Goal: Task Accomplishment & Management: Use online tool/utility

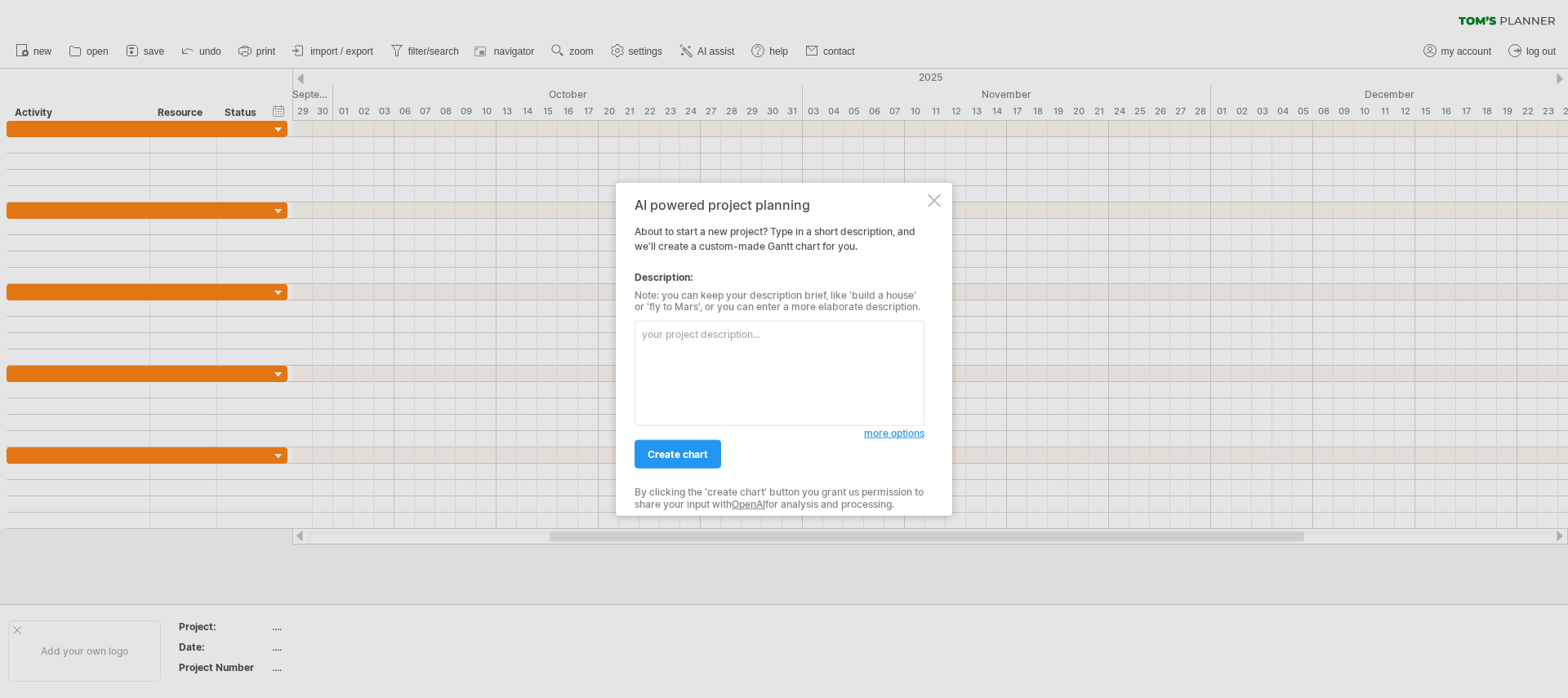
click at [832, 335] on textarea at bounding box center [779, 374] width 290 height 106
type textarea "ABC upgrade"
click at [672, 456] on span "create chart" at bounding box center [677, 454] width 61 height 12
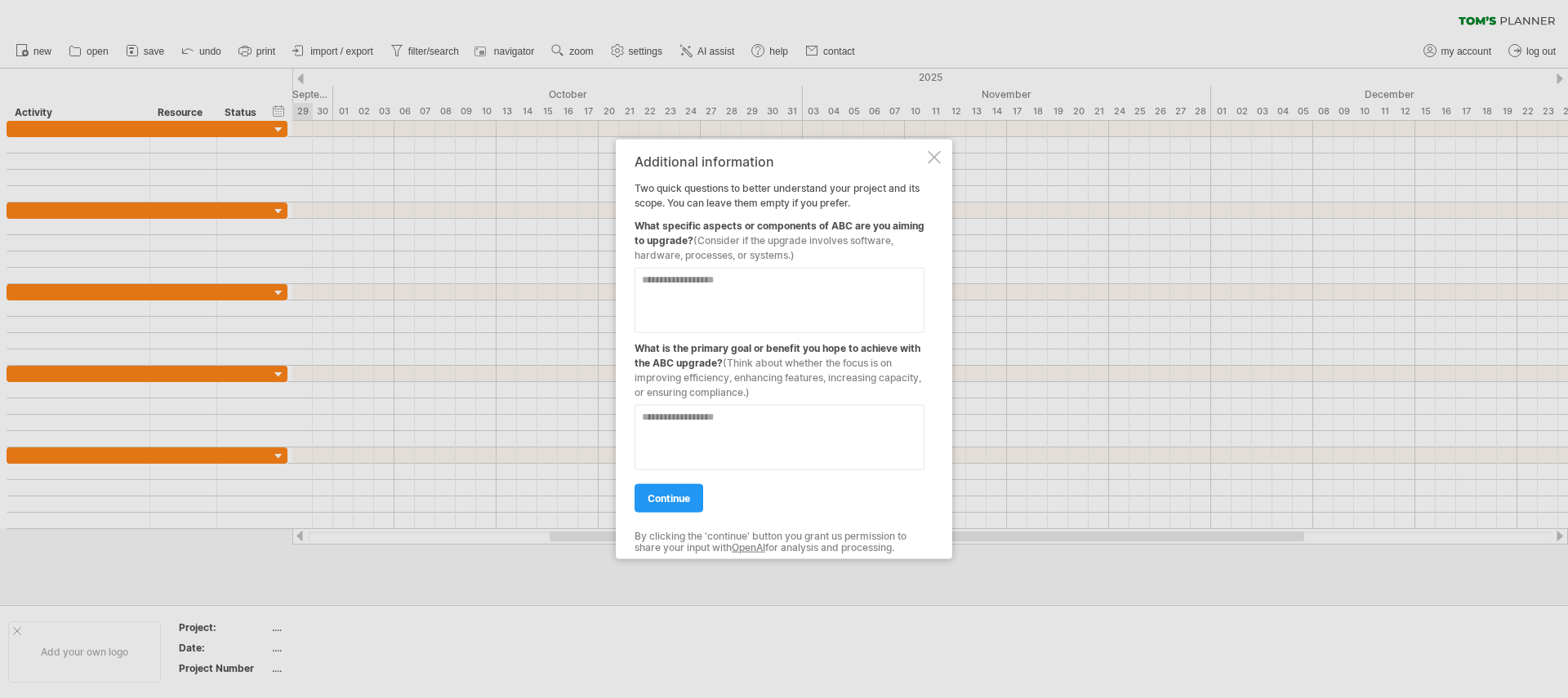
click at [720, 287] on textarea at bounding box center [779, 300] width 290 height 65
click at [695, 282] on textarea "**********" at bounding box center [779, 300] width 290 height 65
type textarea "**********"
click at [719, 414] on textarea at bounding box center [779, 436] width 290 height 65
type textarea "**********"
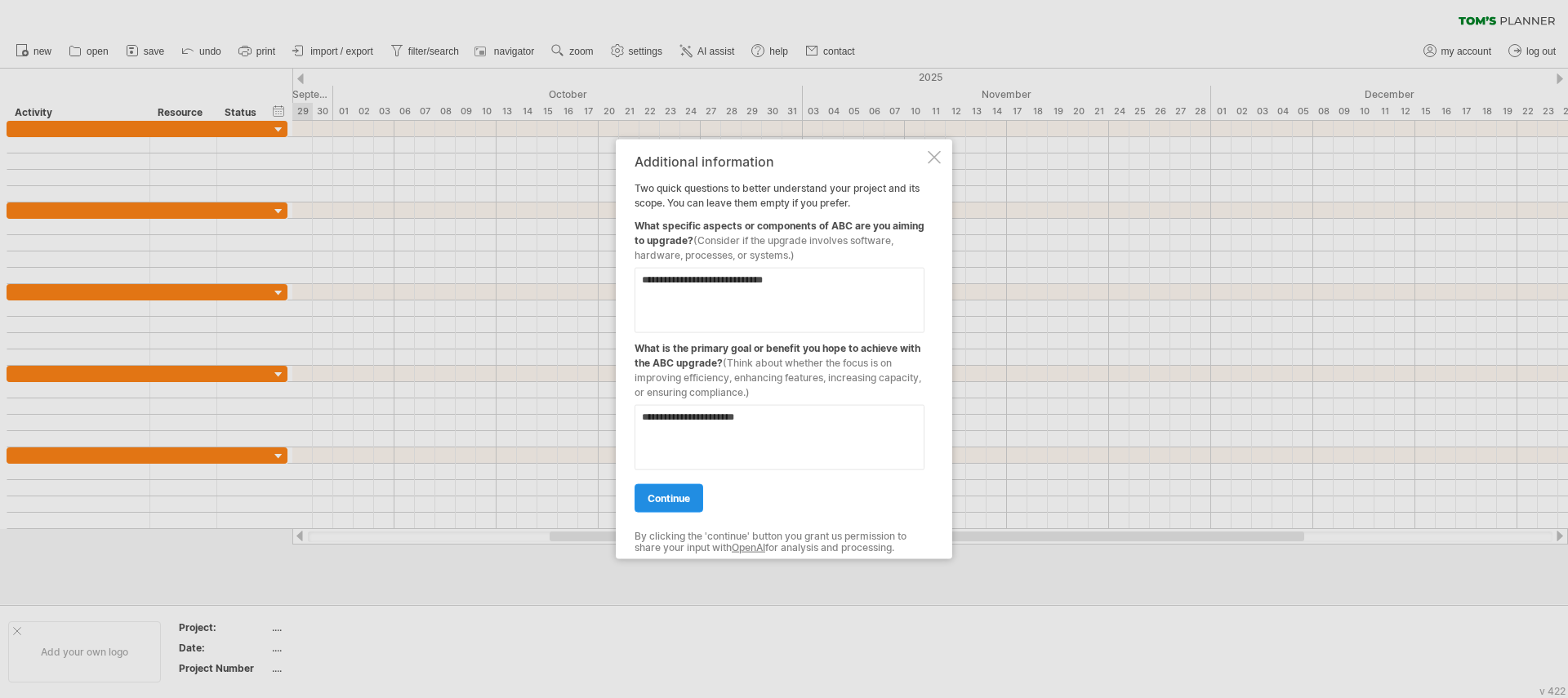
click at [670, 498] on span "continue" at bounding box center [669, 497] width 42 height 12
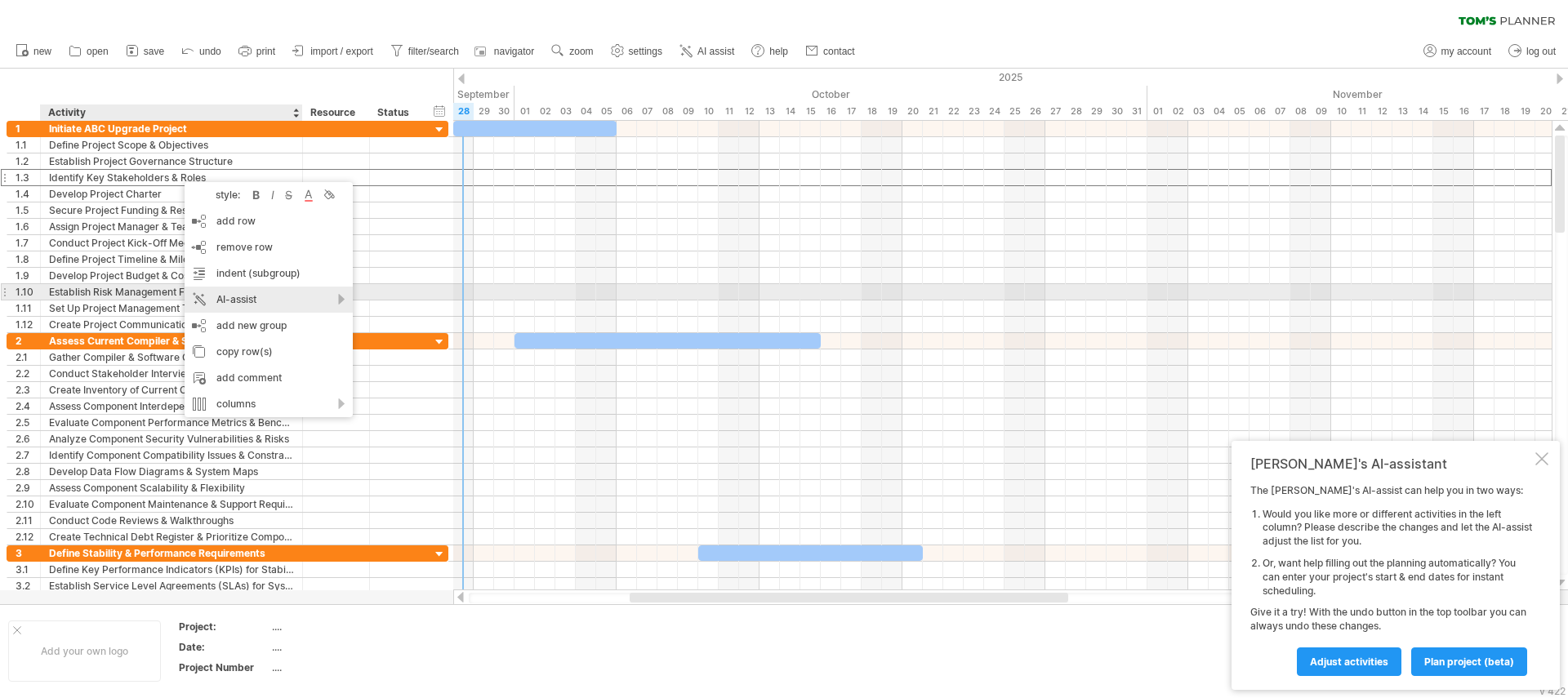
click at [263, 297] on div "AI-assist" at bounding box center [268, 299] width 168 height 26
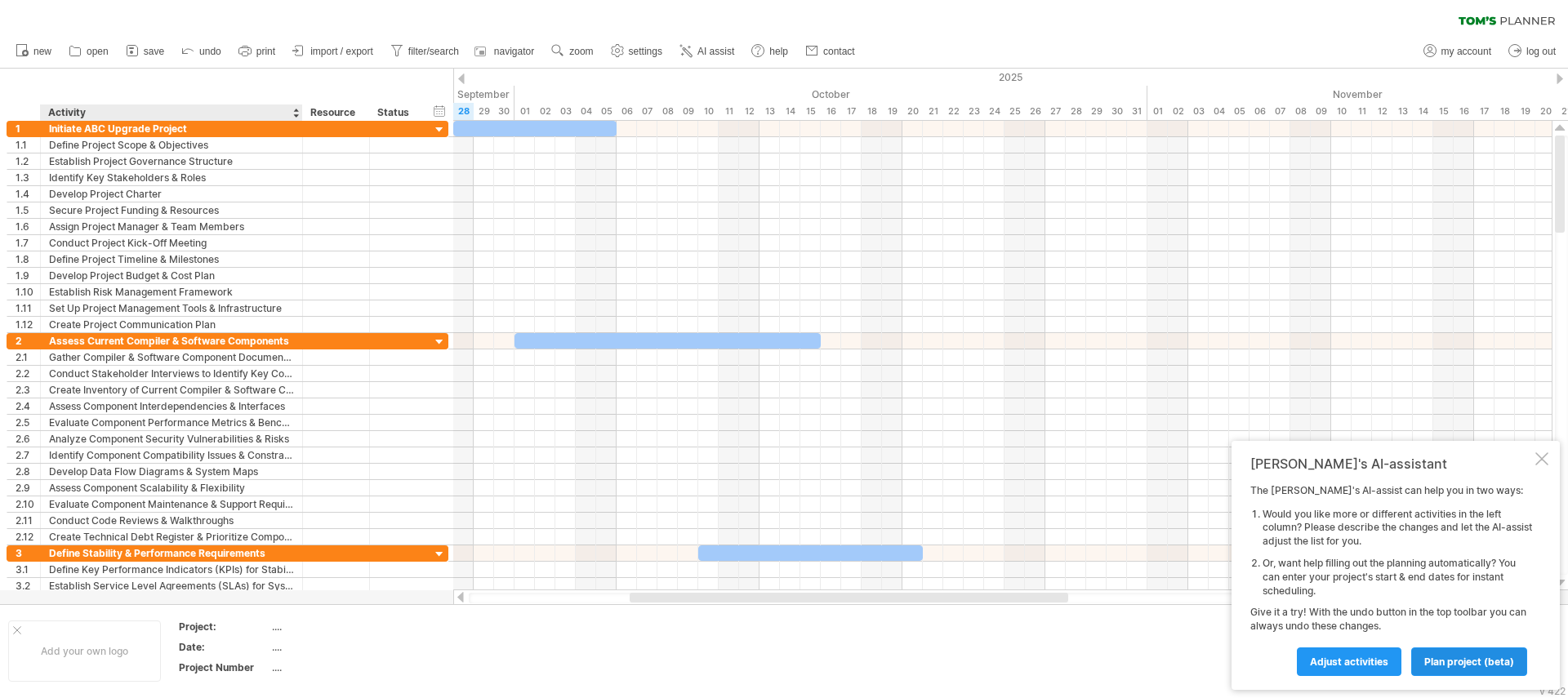
click at [1448, 659] on span "plan project (beta)" at bounding box center [1469, 661] width 89 height 12
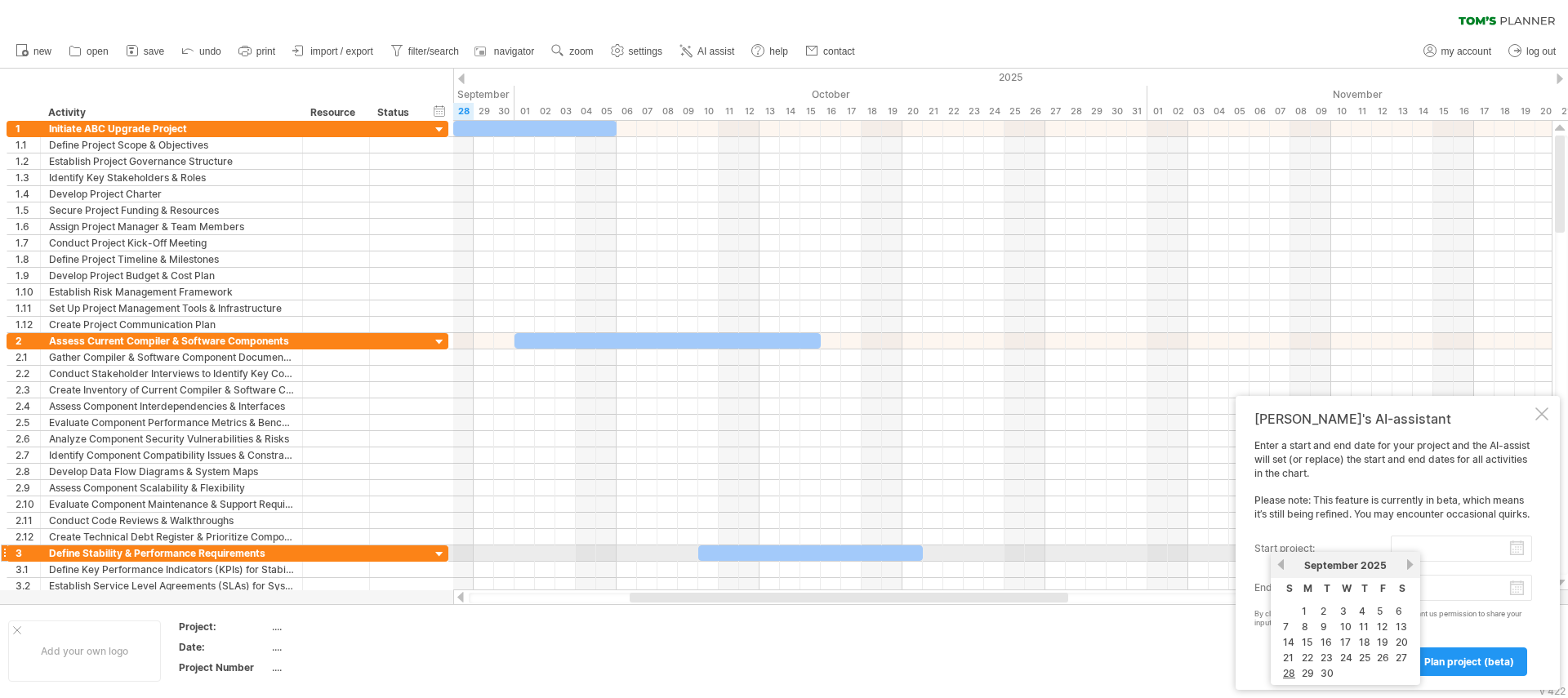
click at [1517, 548] on input "start project:" at bounding box center [1461, 548] width 141 height 26
click at [1405, 561] on link "next" at bounding box center [1410, 564] width 13 height 12
click at [1290, 652] on link "19" at bounding box center [1288, 658] width 14 height 15
type input "********"
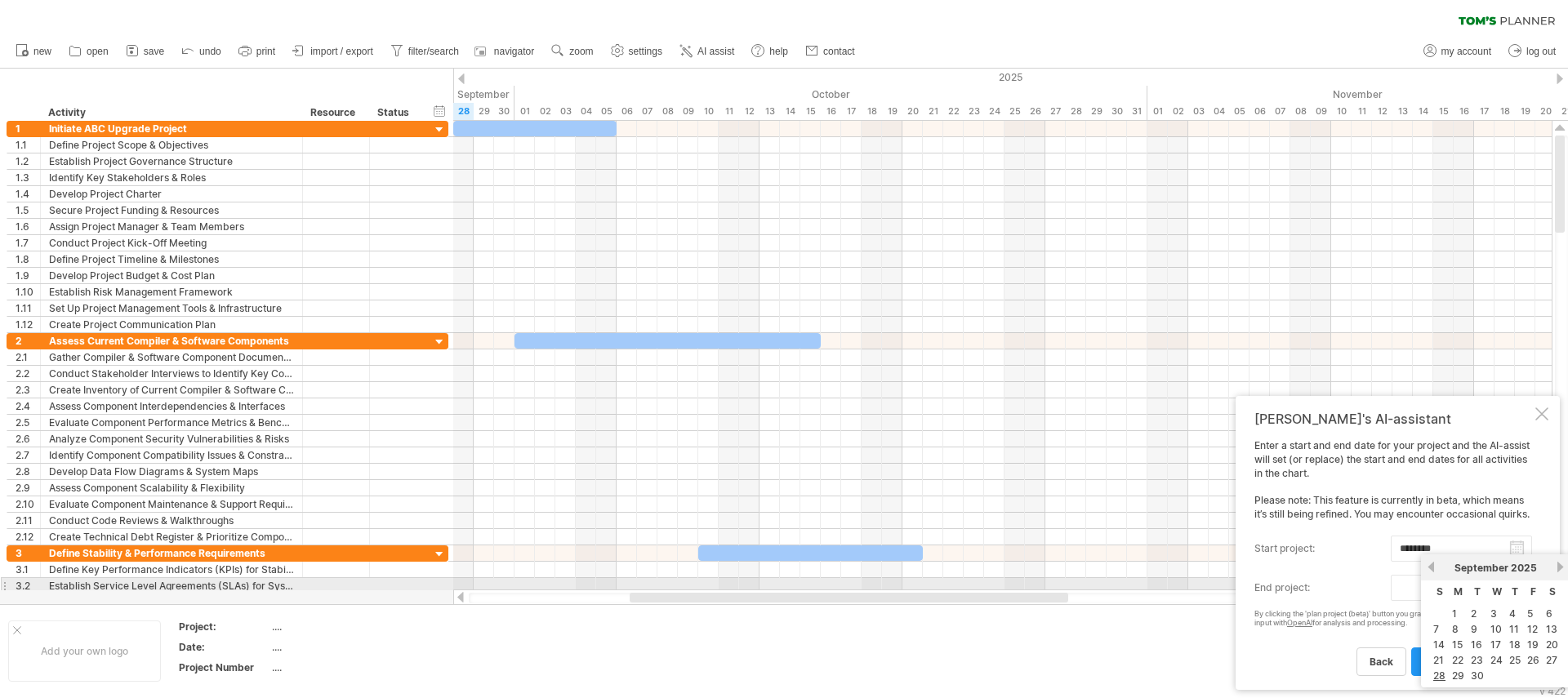
click at [1514, 586] on body "progress(100%) Trying to reach [DOMAIN_NAME] Connected again... 0% clear filter…" at bounding box center [784, 350] width 1568 height 701
click at [1559, 566] on link "next" at bounding box center [1560, 566] width 13 height 12
click at [1518, 641] on link "15" at bounding box center [1513, 644] width 13 height 15
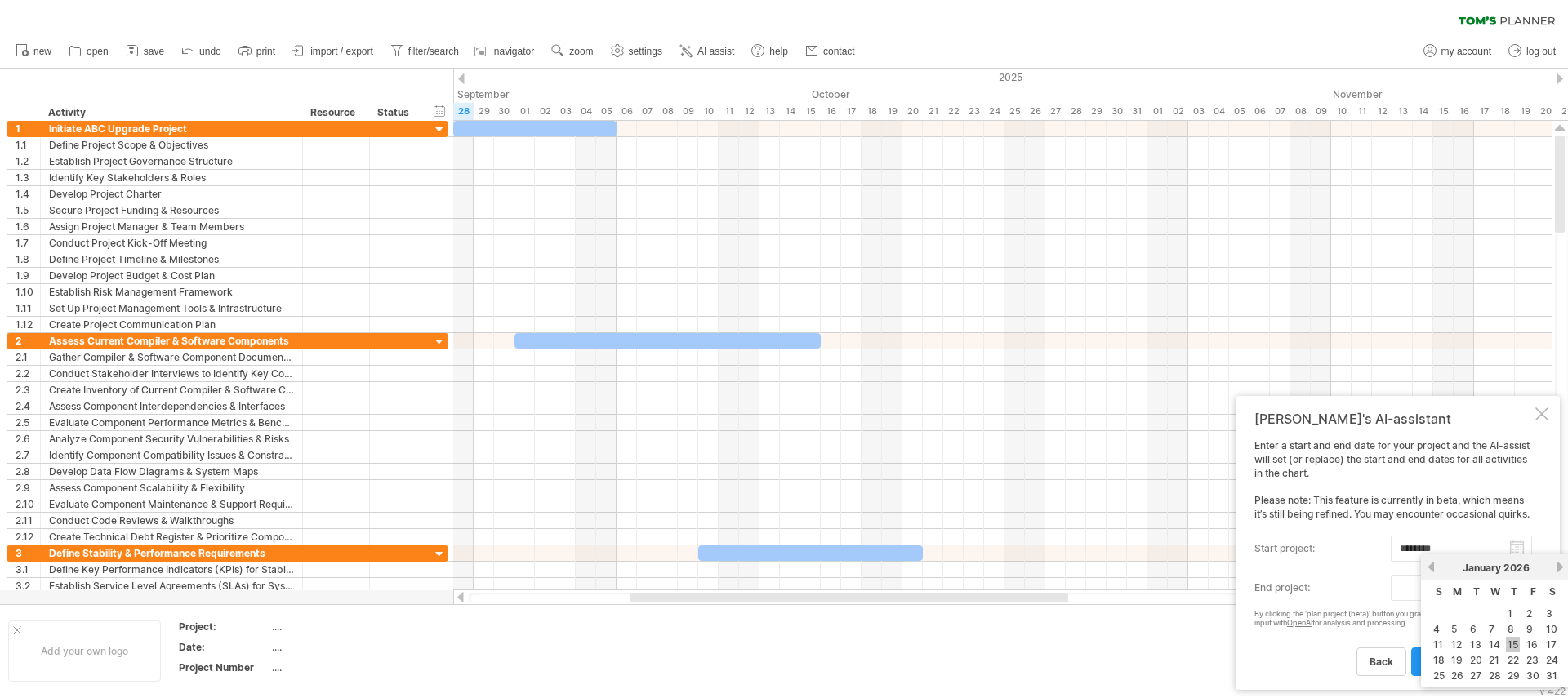
type input "********"
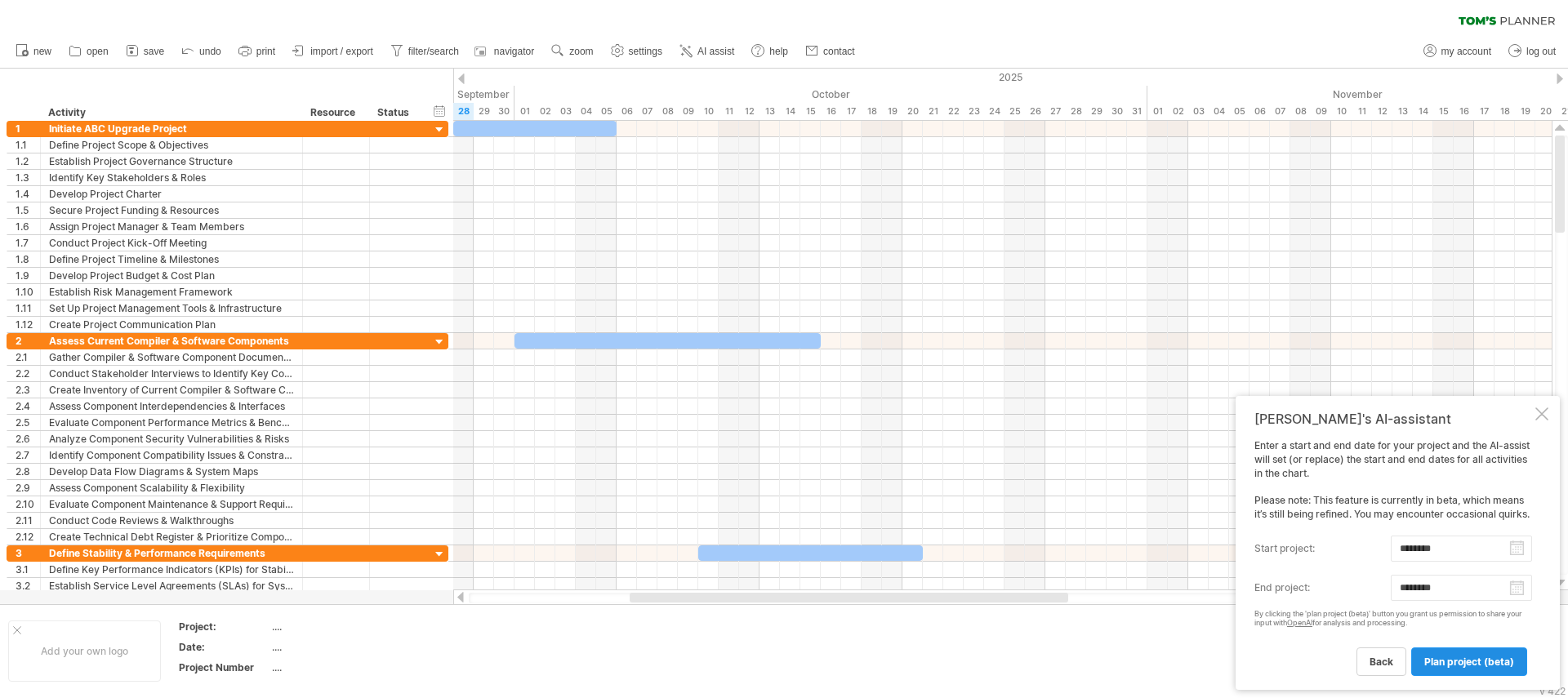
click at [1474, 659] on span "plan project (beta)" at bounding box center [1469, 661] width 89 height 12
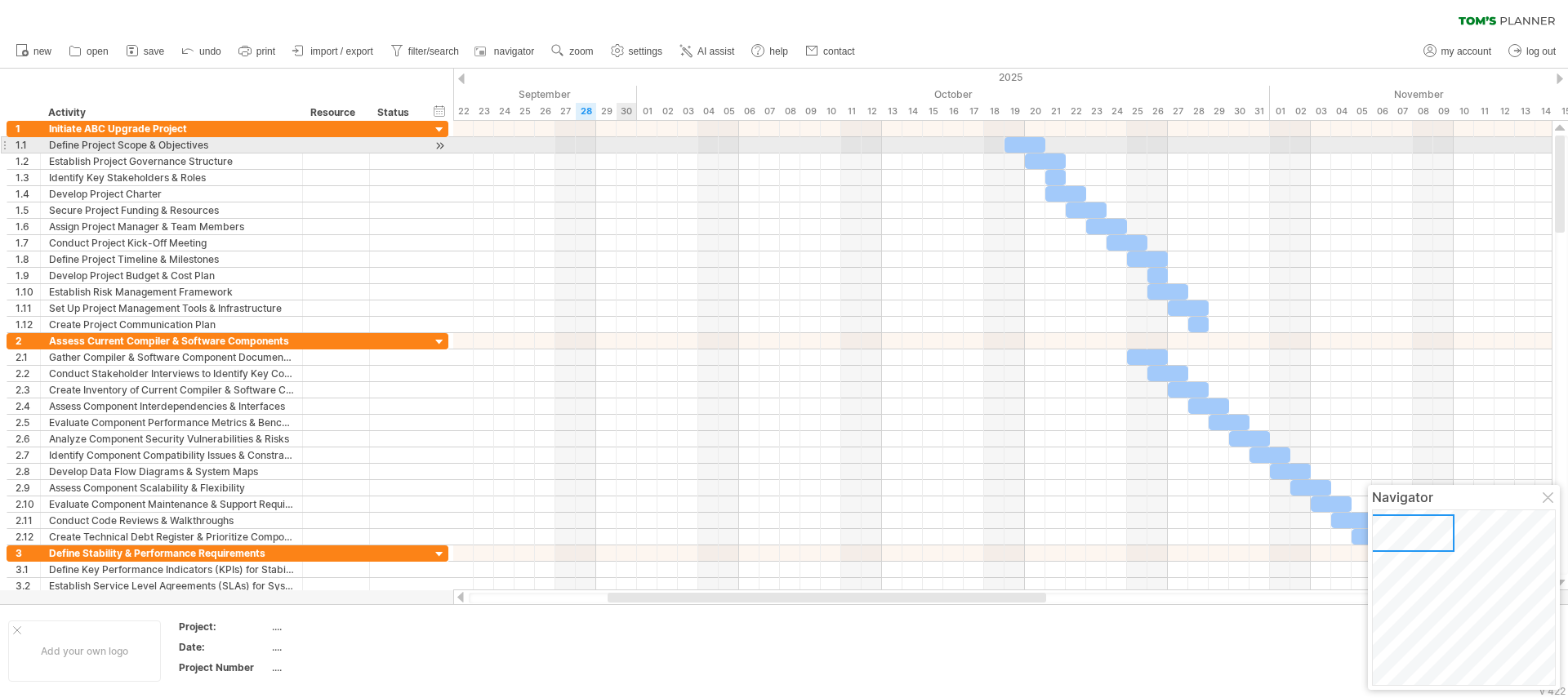
drag, startPoint x: 609, startPoint y: 140, endPoint x: 621, endPoint y: 140, distance: 12.0
click at [621, 140] on div at bounding box center [1002, 145] width 1099 height 16
drag, startPoint x: 608, startPoint y: 142, endPoint x: 697, endPoint y: 143, distance: 89.0
click at [697, 143] on div at bounding box center [1002, 145] width 1099 height 16
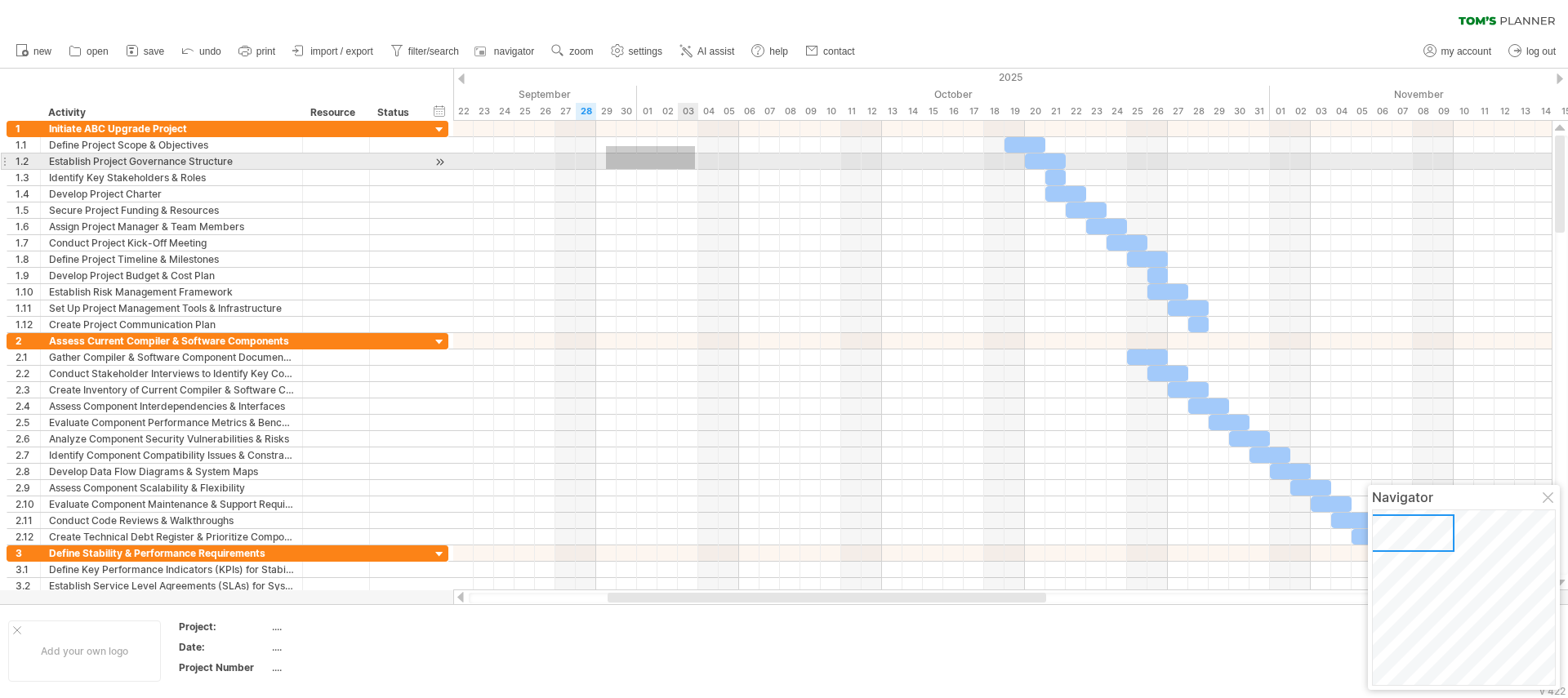
drag, startPoint x: 606, startPoint y: 146, endPoint x: 695, endPoint y: 169, distance: 91.9
click at [695, 169] on div at bounding box center [1002, 227] width 1099 height 212
drag, startPoint x: 607, startPoint y: 159, endPoint x: 673, endPoint y: 160, distance: 66.0
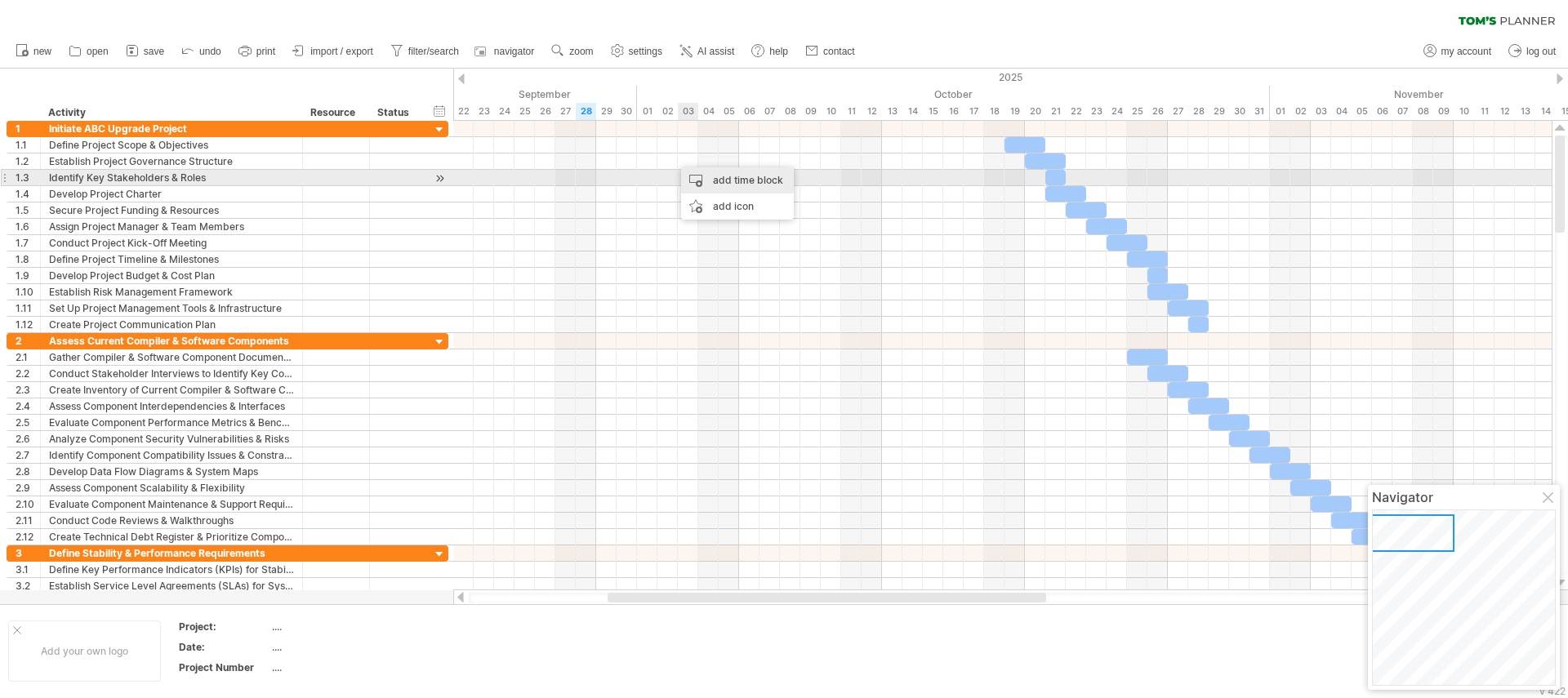
click at [716, 182] on div "add time block" at bounding box center [737, 180] width 113 height 26
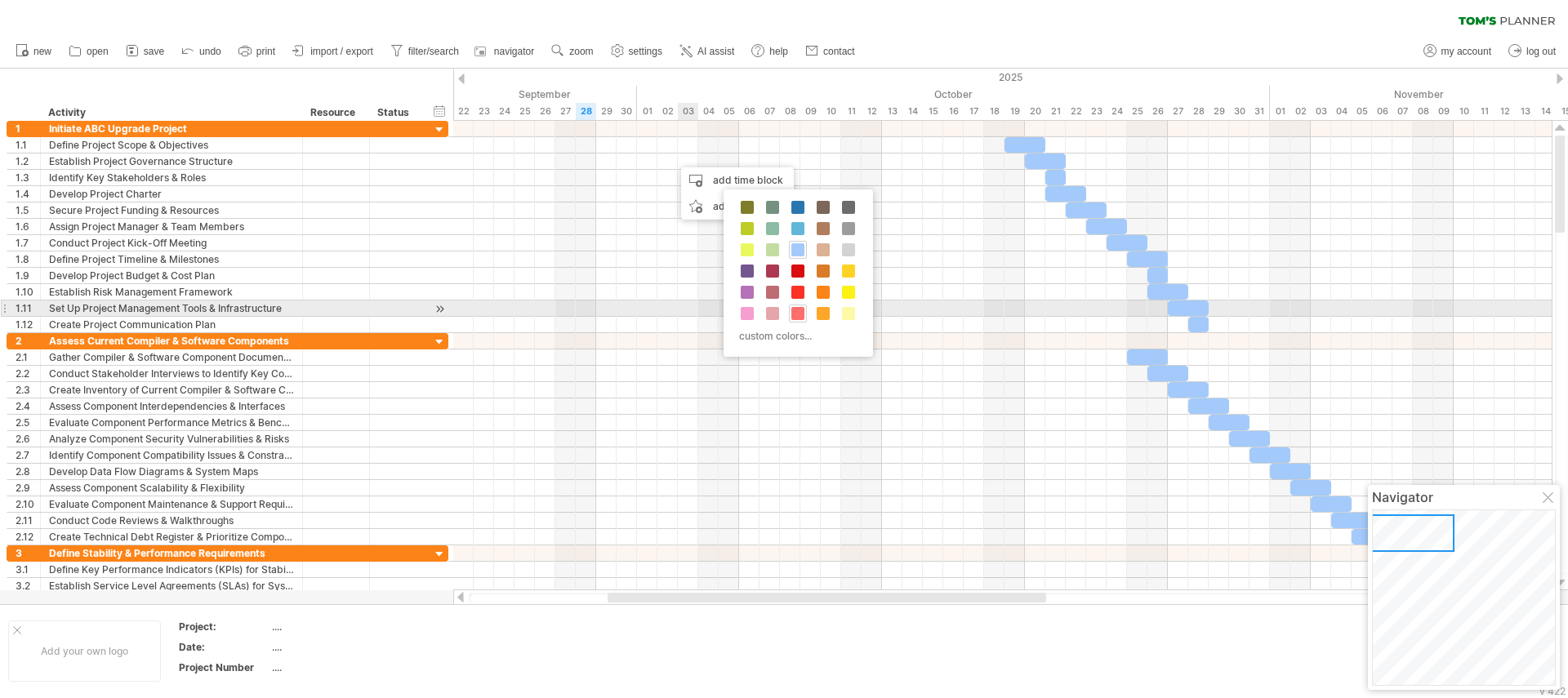
click at [797, 311] on span at bounding box center [798, 313] width 13 height 13
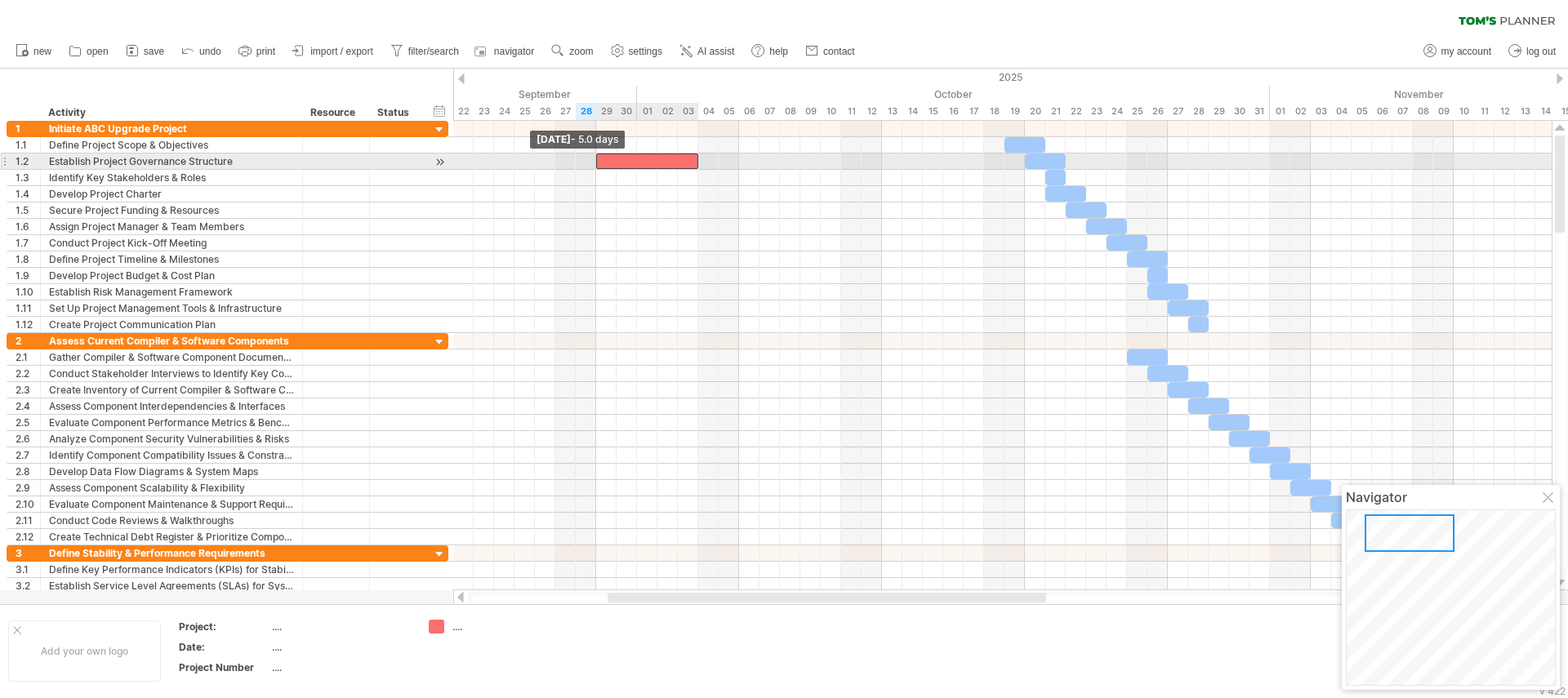
drag, startPoint x: 679, startPoint y: 160, endPoint x: 595, endPoint y: 159, distance: 84.0
click at [595, 159] on span at bounding box center [595, 162] width 7 height 15
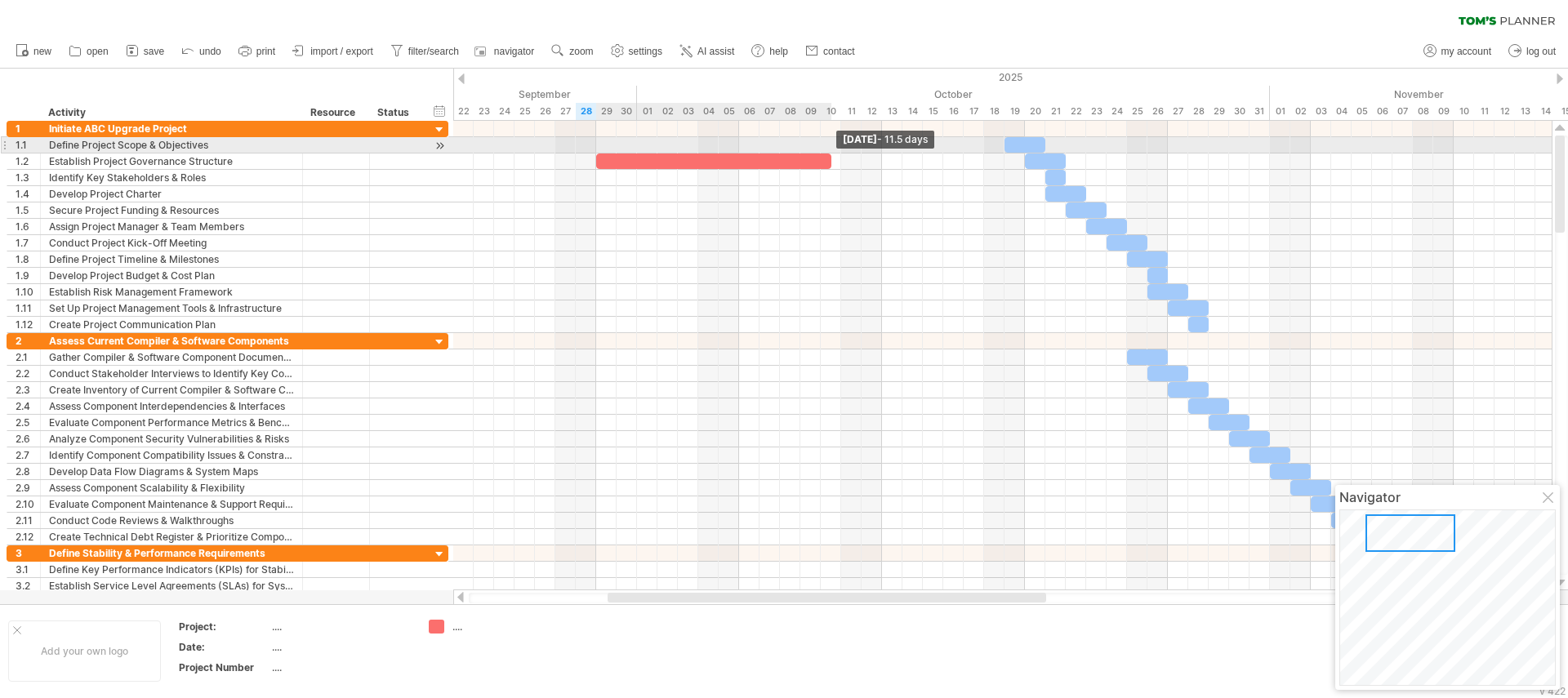
drag, startPoint x: 696, startPoint y: 158, endPoint x: 831, endPoint y: 153, distance: 135.1
click at [831, 153] on div "[DATE] - 11.5 days [DATE] - 5.0 days" at bounding box center [1002, 356] width 1099 height 469
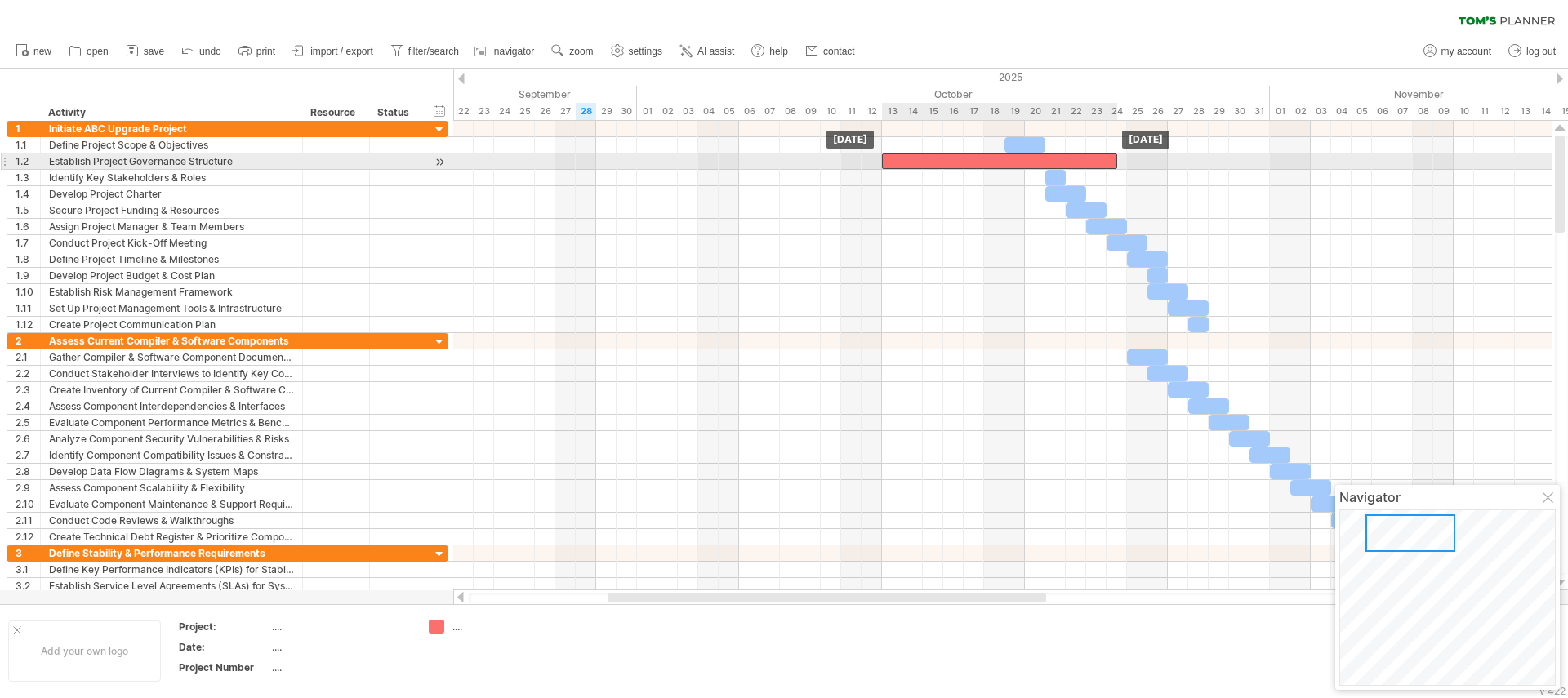
drag, startPoint x: 783, startPoint y: 160, endPoint x: 1072, endPoint y: 162, distance: 289.0
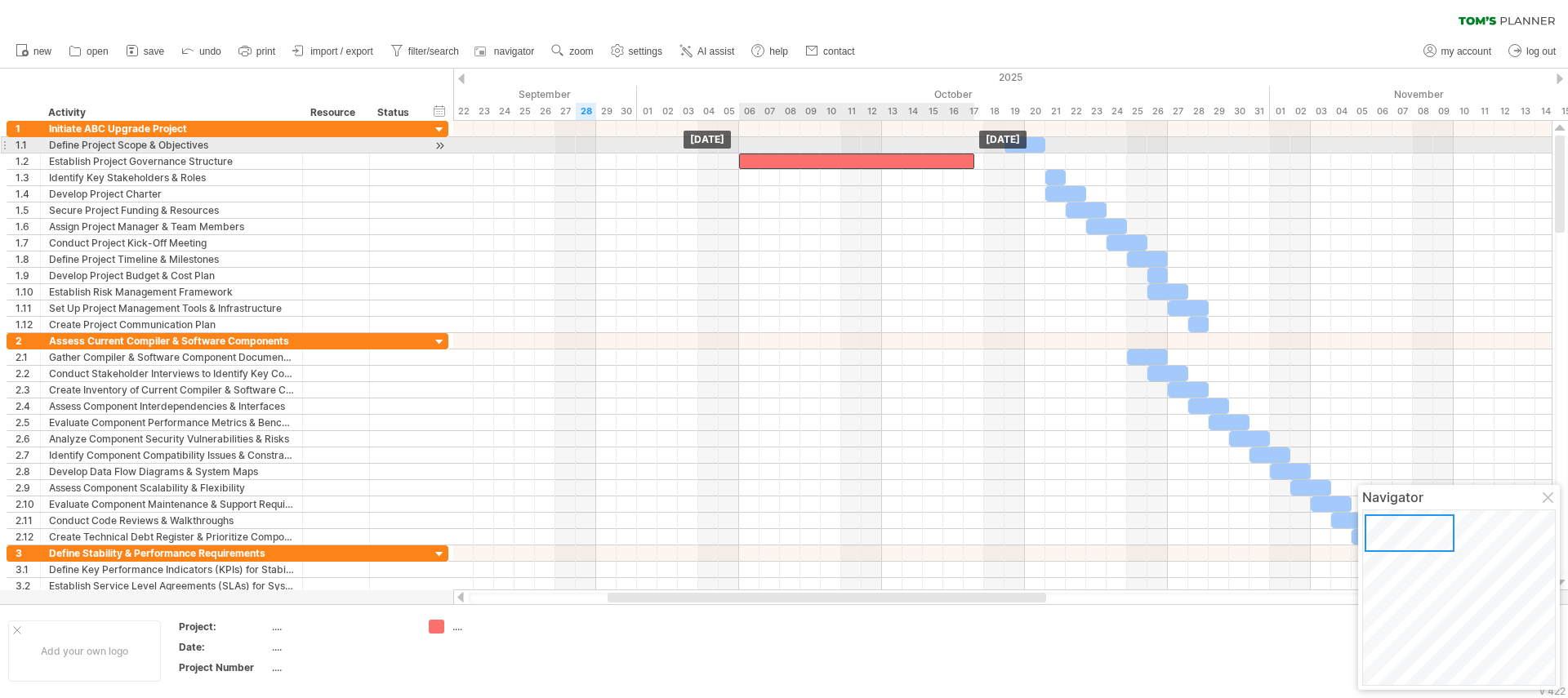
drag, startPoint x: 1063, startPoint y: 158, endPoint x: 923, endPoint y: 153, distance: 140.1
click at [923, 153] on div "[DATE] [DATE]" at bounding box center [1002, 356] width 1099 height 469
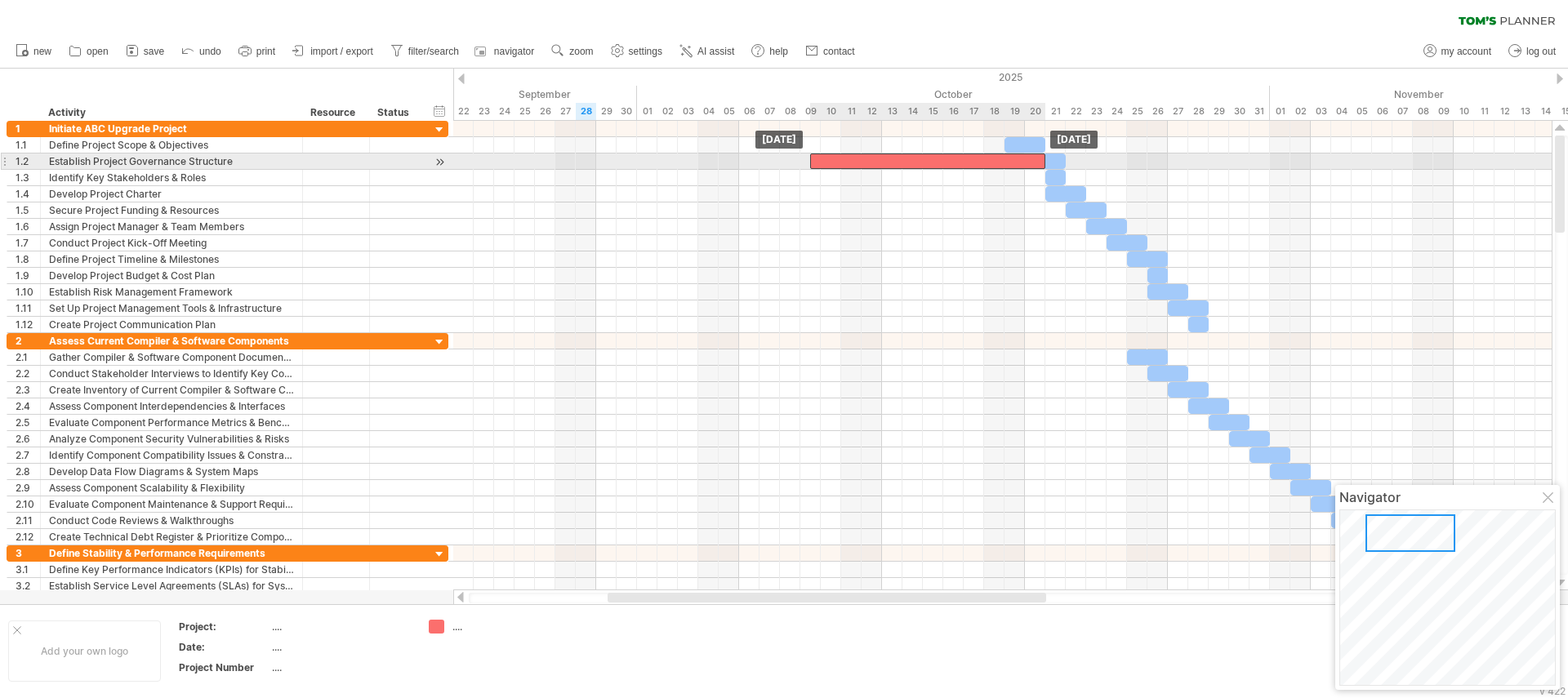
drag, startPoint x: 757, startPoint y: 158, endPoint x: 971, endPoint y: 159, distance: 214.0
click at [971, 159] on div at bounding box center [927, 162] width 236 height 15
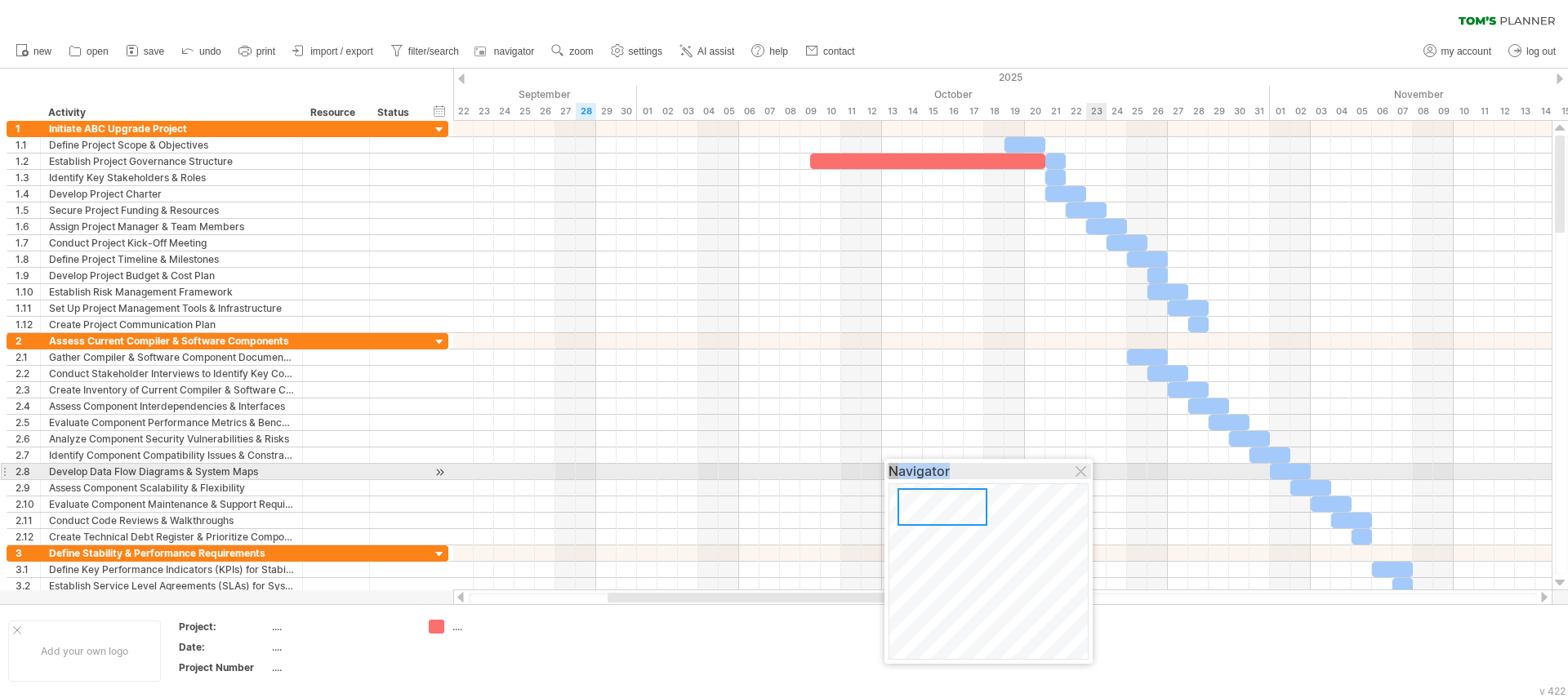
drag, startPoint x: 1513, startPoint y: 495, endPoint x: 1048, endPoint y: 468, distance: 465.8
click at [1048, 468] on div "Navigator" at bounding box center [989, 470] width 200 height 16
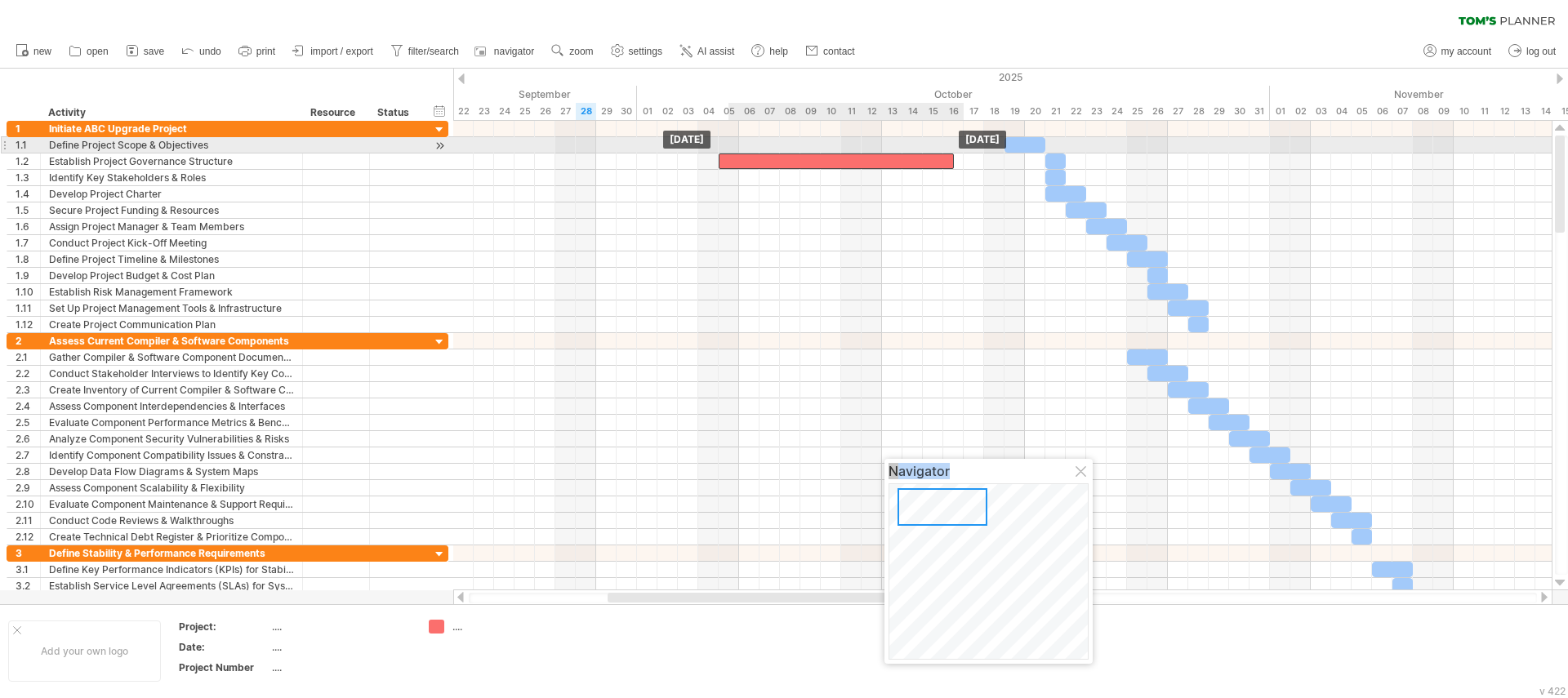
drag, startPoint x: 949, startPoint y: 157, endPoint x: 860, endPoint y: 149, distance: 89.4
click at [860, 149] on div "[DATE] [DATE]" at bounding box center [1002, 356] width 1099 height 469
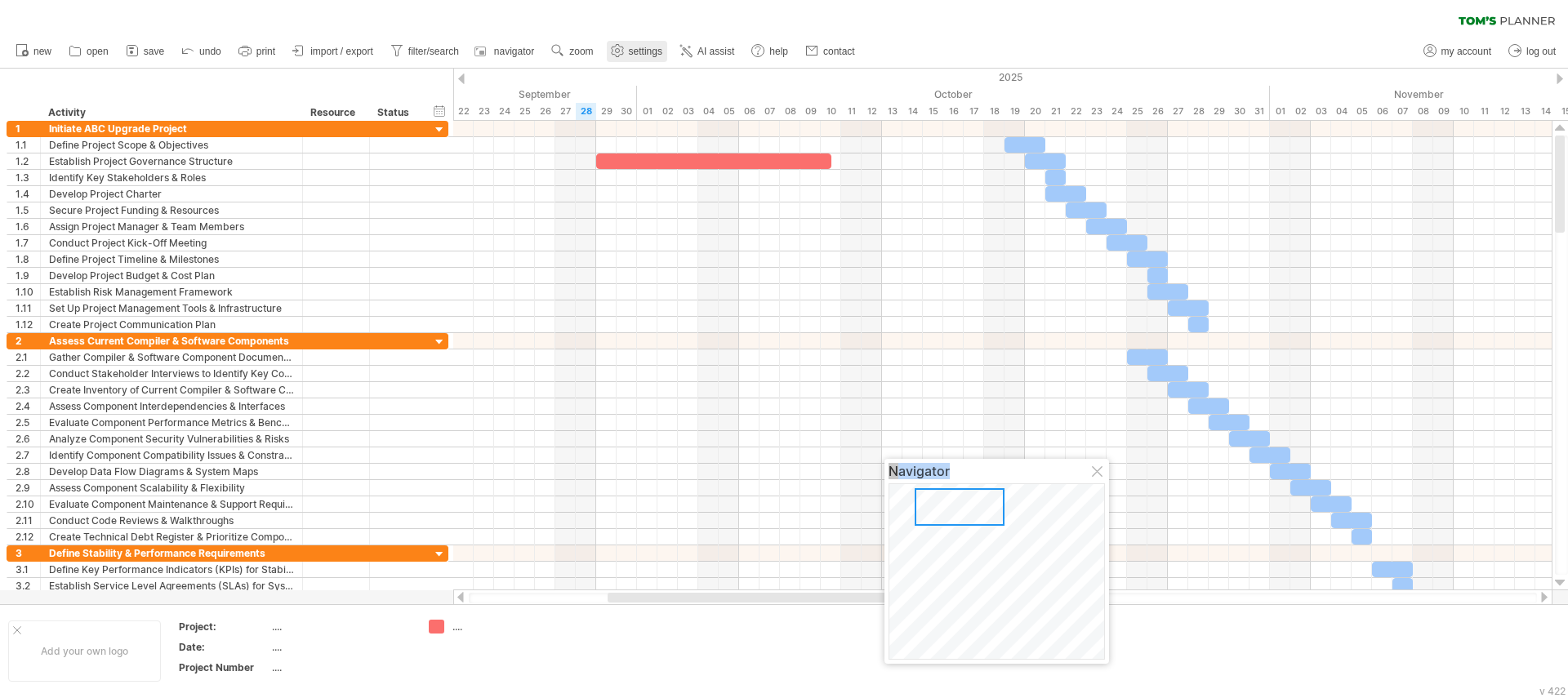
click at [657, 52] on span "settings" at bounding box center [645, 52] width 34 height 12
select select "*"
select select "**"
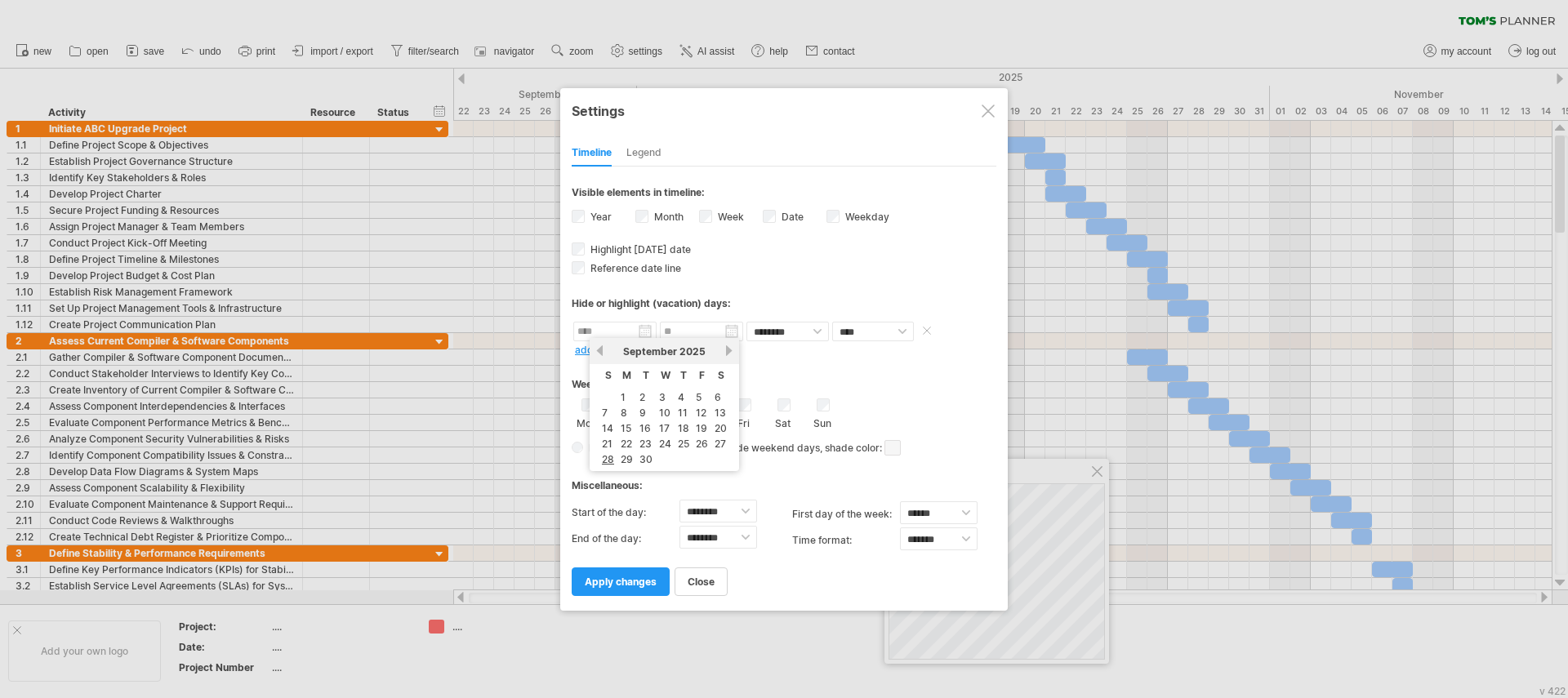
click at [593, 327] on input "text" at bounding box center [615, 332] width 84 height 19
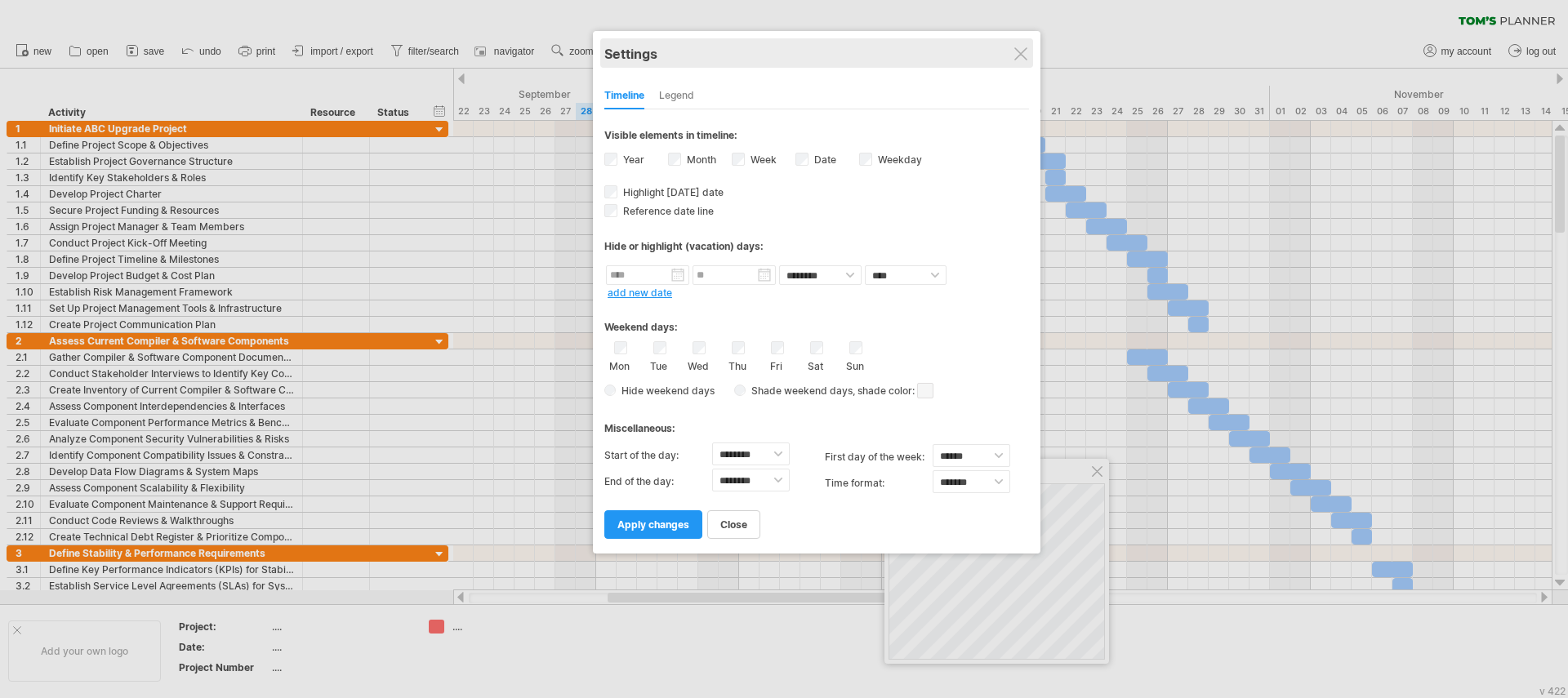
drag, startPoint x: 787, startPoint y: 106, endPoint x: 822, endPoint y: 44, distance: 71.2
click at [822, 44] on div "Settings" at bounding box center [817, 53] width 425 height 30
click at [678, 273] on input "text" at bounding box center [647, 275] width 84 height 19
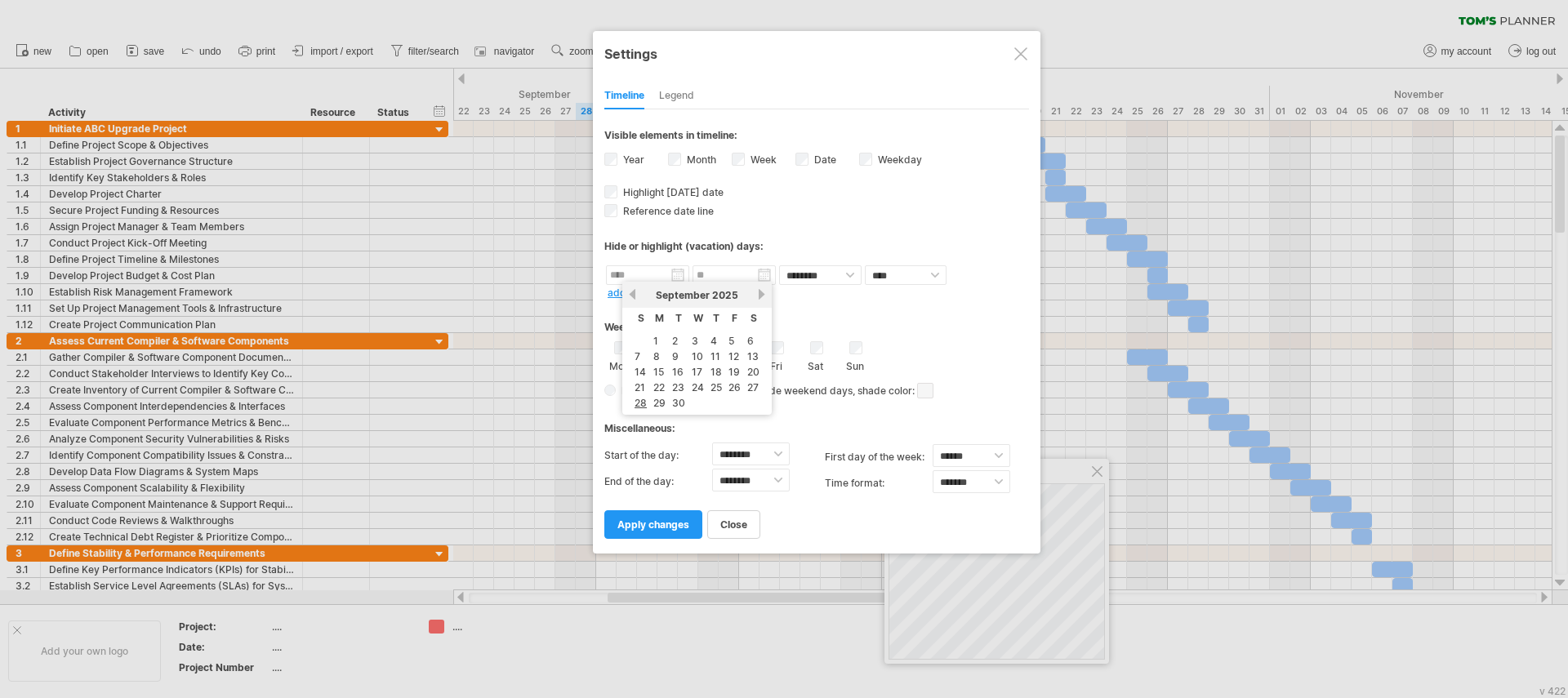
click at [761, 290] on link "next" at bounding box center [761, 294] width 13 height 12
click at [642, 386] on link "19" at bounding box center [640, 387] width 14 height 15
type input "********"
click at [762, 272] on input "********" at bounding box center [734, 275] width 84 height 19
click at [746, 384] on link "20" at bounding box center [746, 387] width 15 height 15
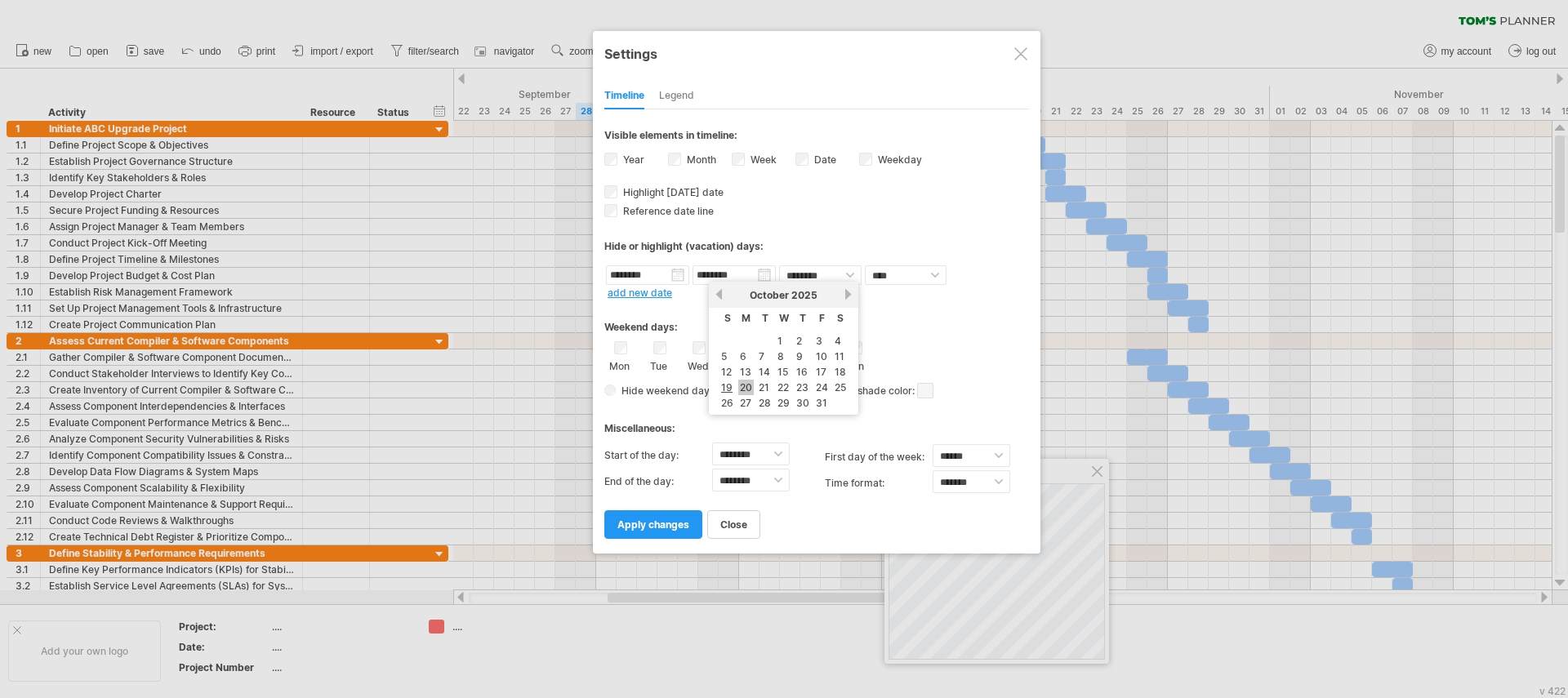
type input "********"
click at [898, 271] on select "**** *****" at bounding box center [905, 275] width 82 height 19
select select "*"
click at [865, 265] on select "**** *****" at bounding box center [905, 275] width 82 height 19
click at [676, 526] on span "apply changes" at bounding box center [653, 524] width 72 height 12
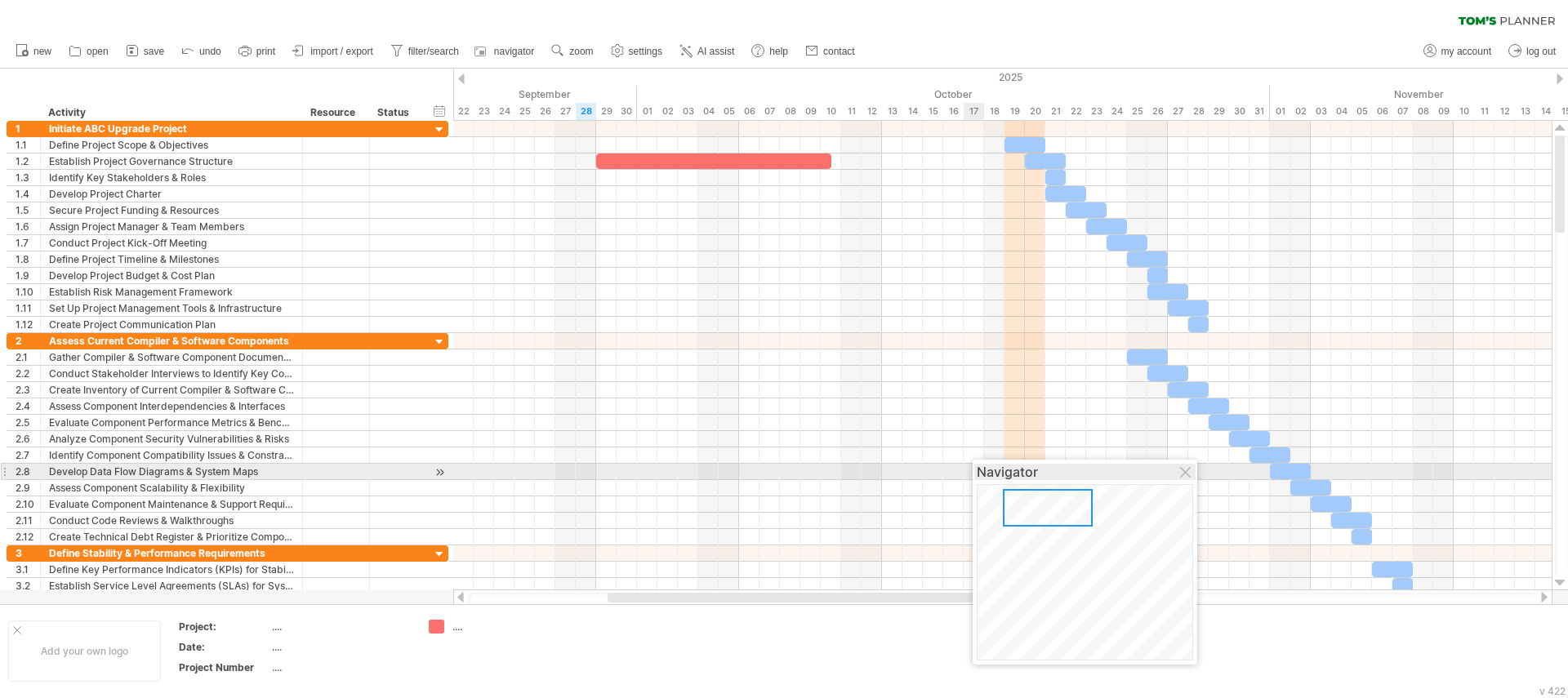
drag, startPoint x: 983, startPoint y: 472, endPoint x: 1071, endPoint y: 473, distance: 88.0
click at [1071, 473] on div "Navigator" at bounding box center [1085, 471] width 216 height 16
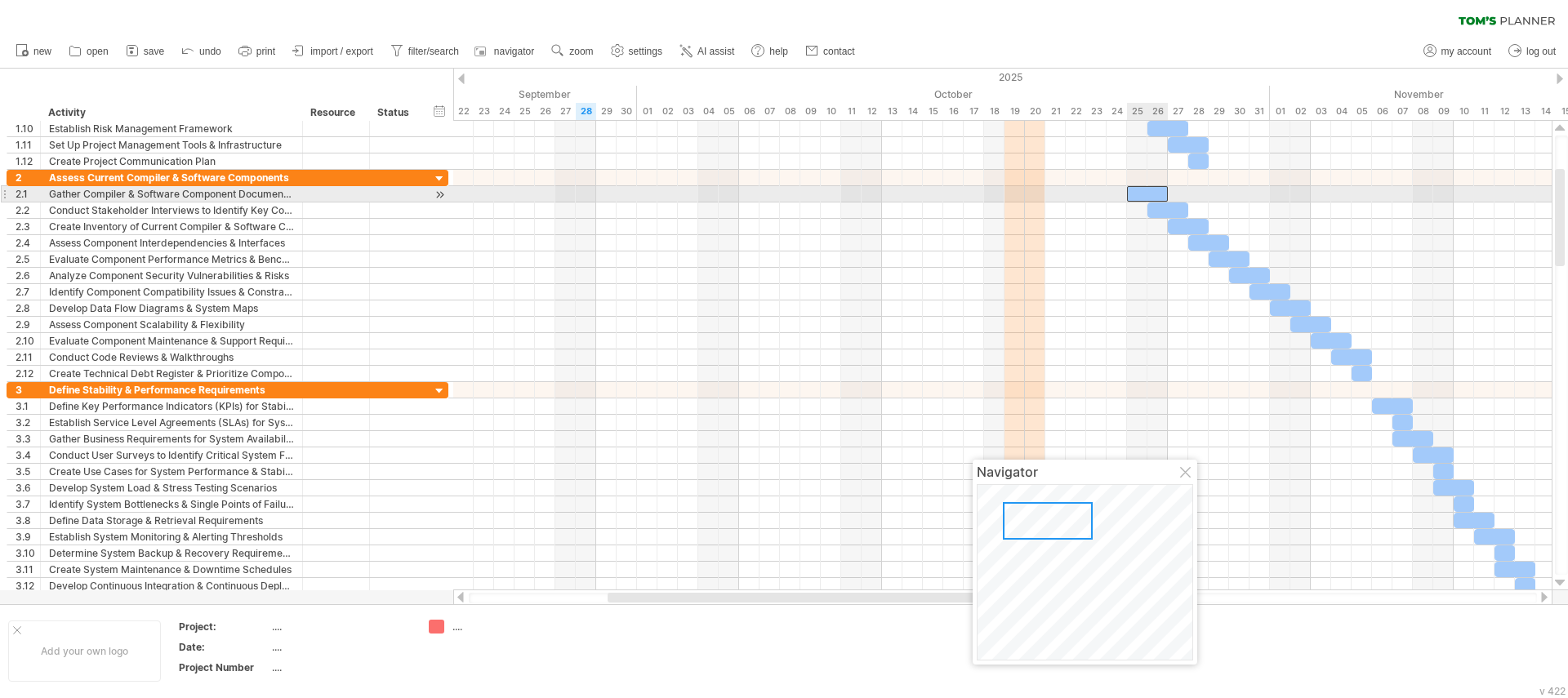
click at [1143, 194] on div at bounding box center [1148, 194] width 40 height 15
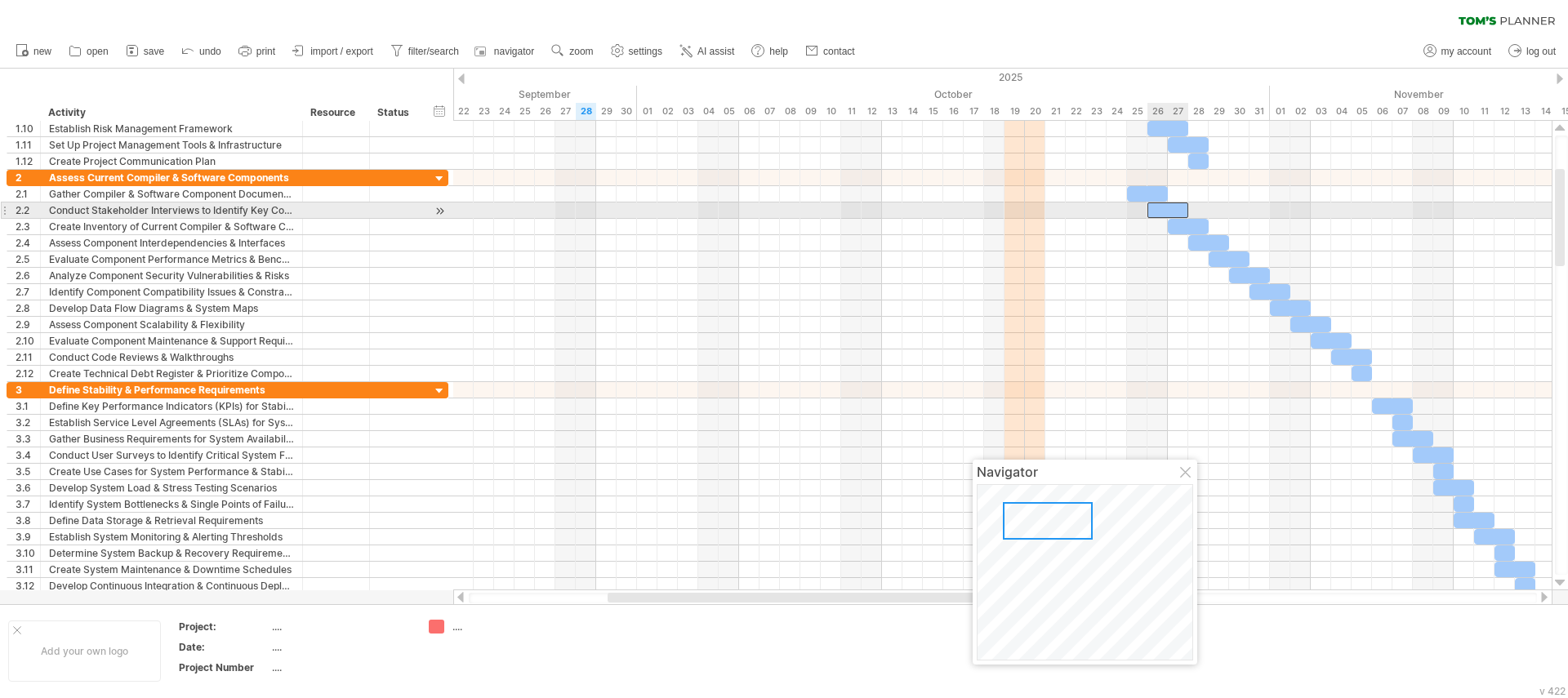
click at [1176, 213] on div at bounding box center [1168, 211] width 40 height 15
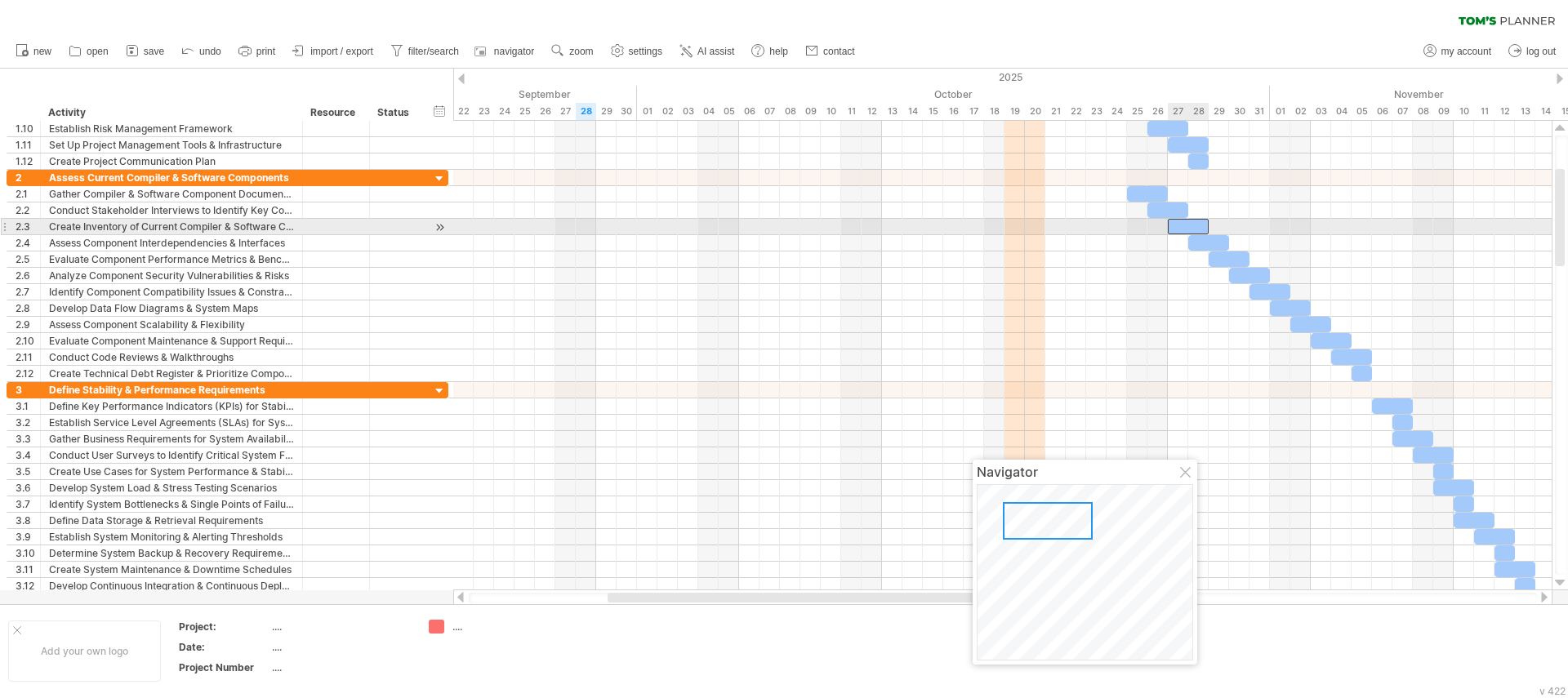
click at [1199, 228] on div at bounding box center [1188, 227] width 40 height 15
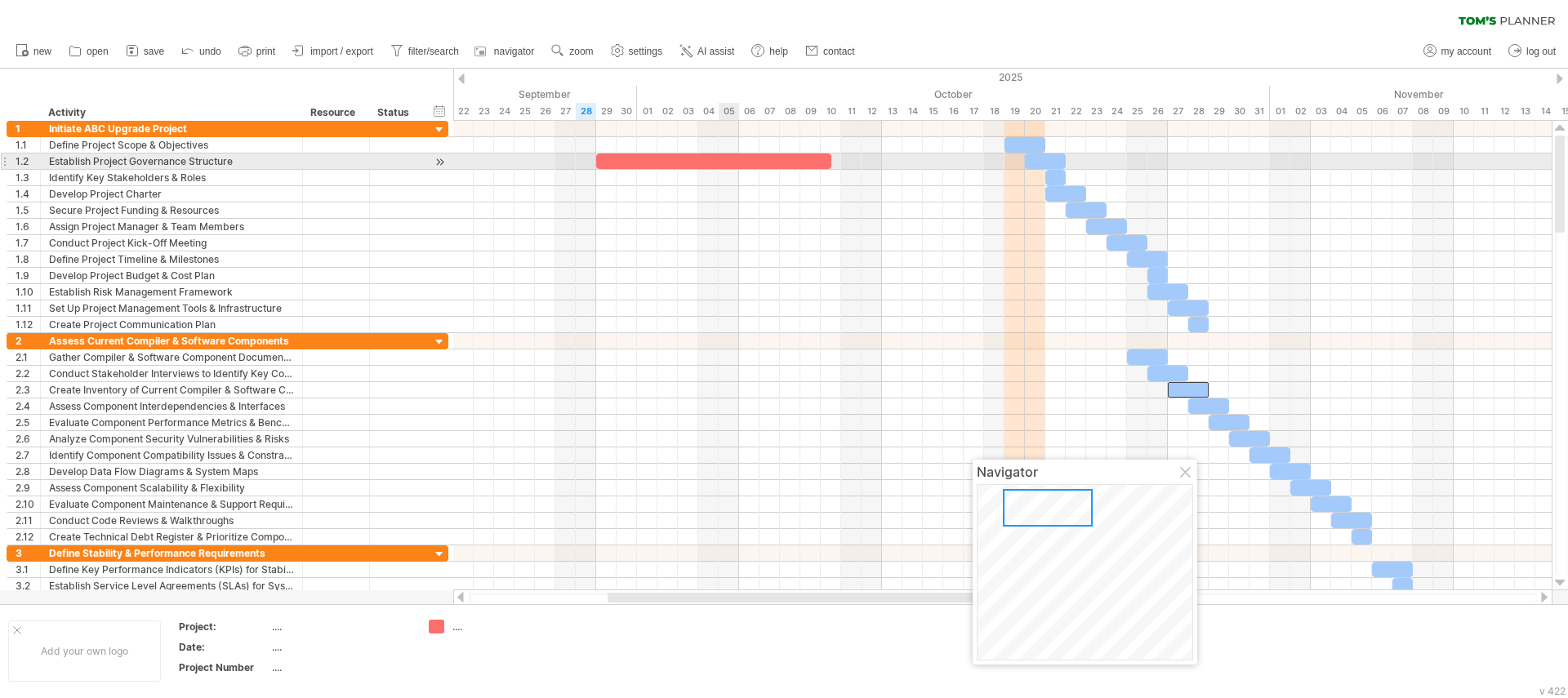
click at [738, 156] on div at bounding box center [714, 162] width 236 height 15
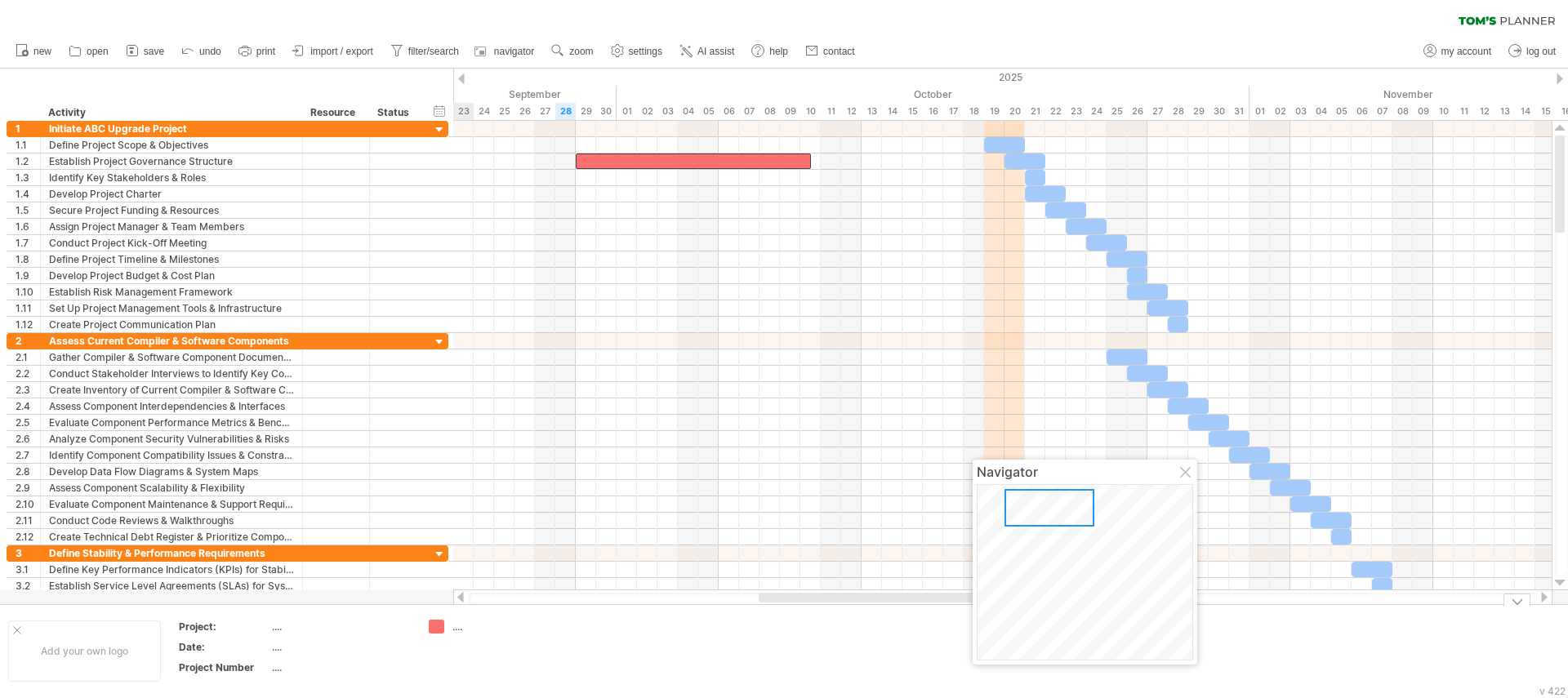
drag, startPoint x: 670, startPoint y: 597, endPoint x: 842, endPoint y: 609, distance: 172.4
click at [842, 609] on div "Trying to reach [DOMAIN_NAME] Connected again... 0% clear filter new 1" at bounding box center [784, 349] width 1568 height 698
